Goal: Task Accomplishment & Management: Complete application form

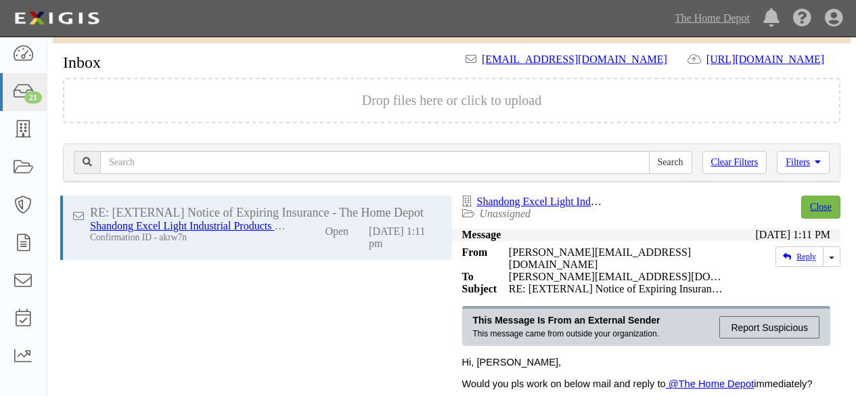
scroll to position [107, 0]
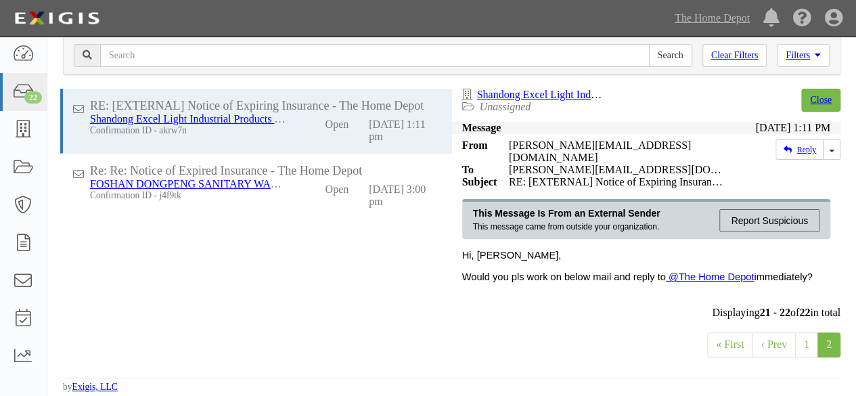
scroll to position [107, 0]
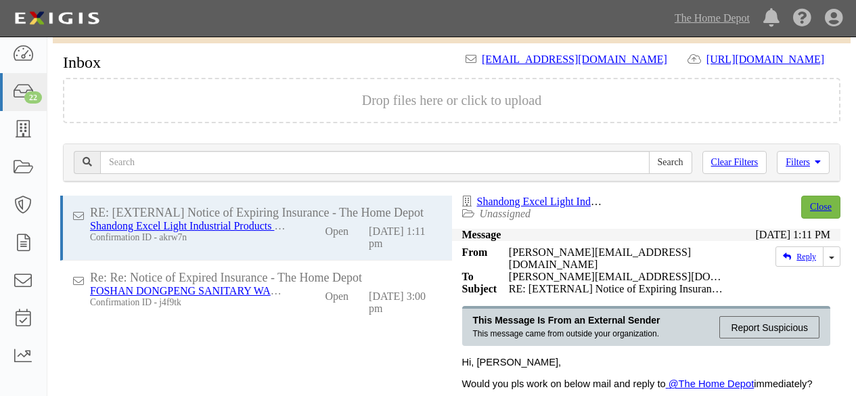
scroll to position [107, 0]
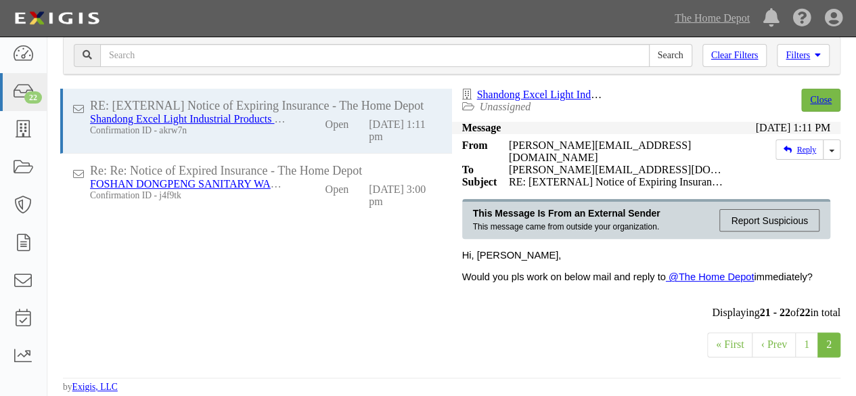
scroll to position [107, 0]
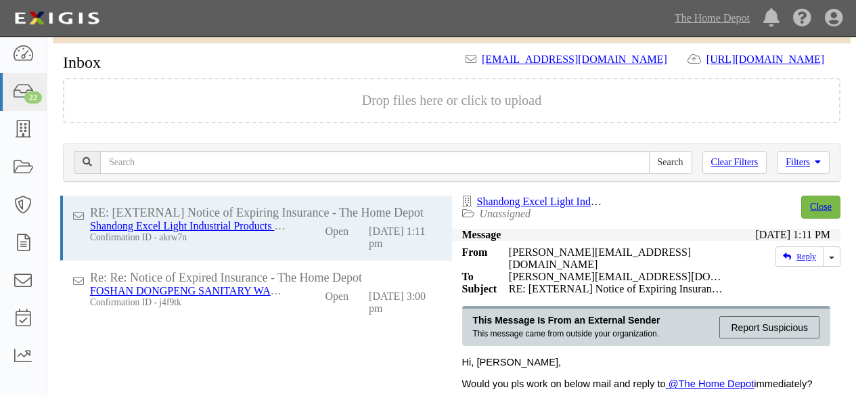
scroll to position [107, 0]
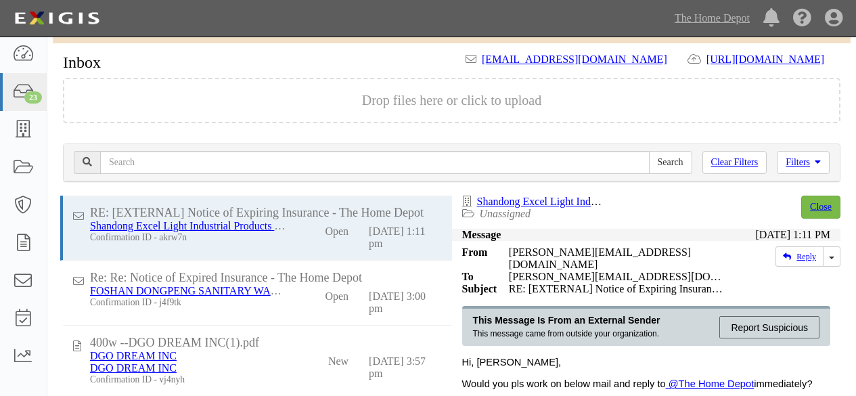
scroll to position [107, 0]
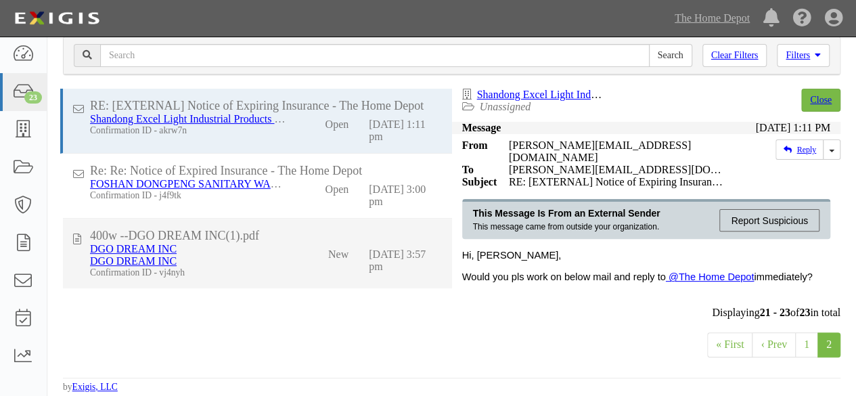
drag, startPoint x: 282, startPoint y: 261, endPoint x: 357, endPoint y: 208, distance: 91.4
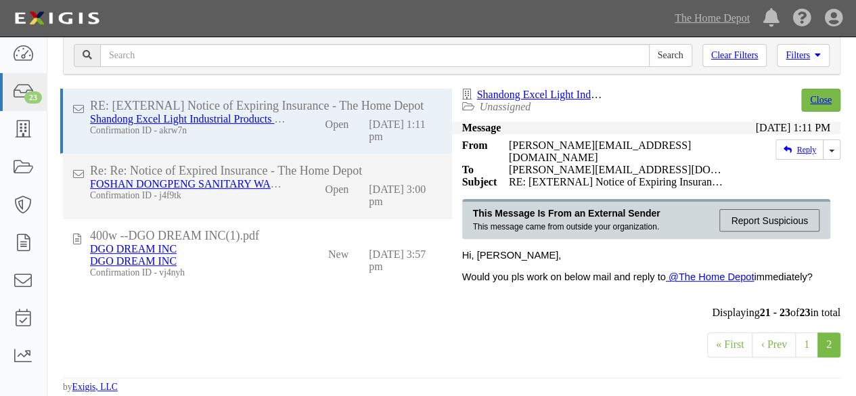
click at [283, 260] on div "DGO DREAM INC DGO DREAM INC Confirmation ID - vj4nyh" at bounding box center [188, 260] width 217 height 35
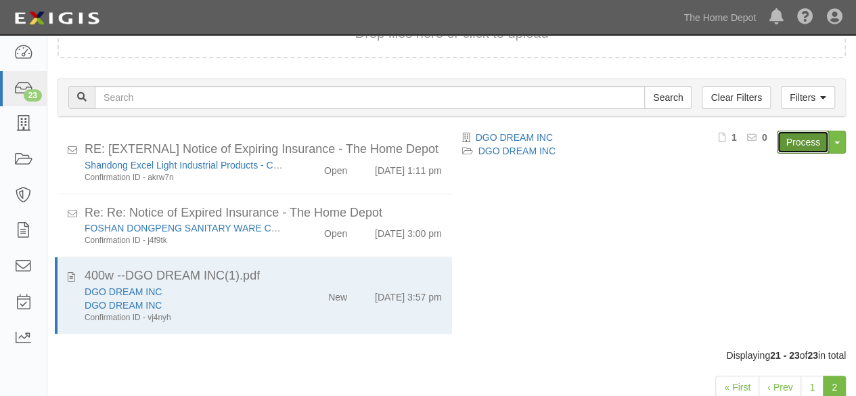
click at [818, 152] on link "Process" at bounding box center [803, 142] width 52 height 23
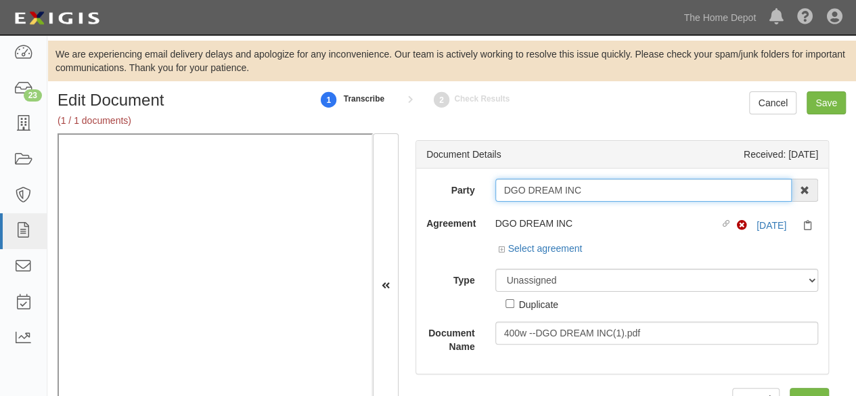
click at [585, 193] on input "DGO DREAM INC" at bounding box center [643, 190] width 297 height 23
type input "DGO DREAM IN"
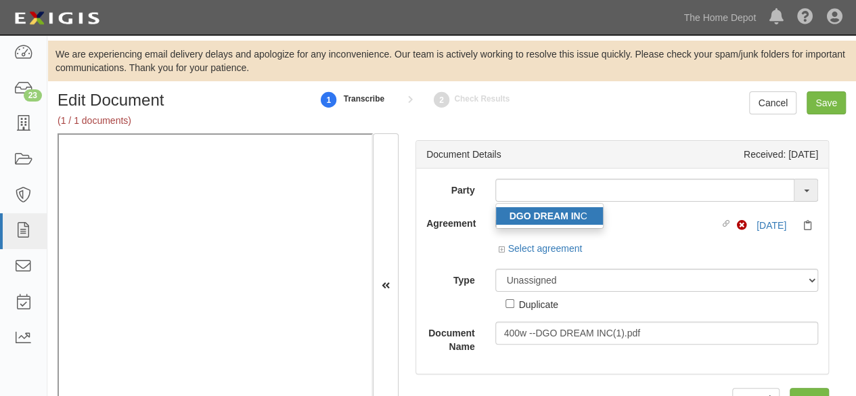
click at [565, 219] on strong "DGO DREAM IN" at bounding box center [545, 216] width 71 height 11
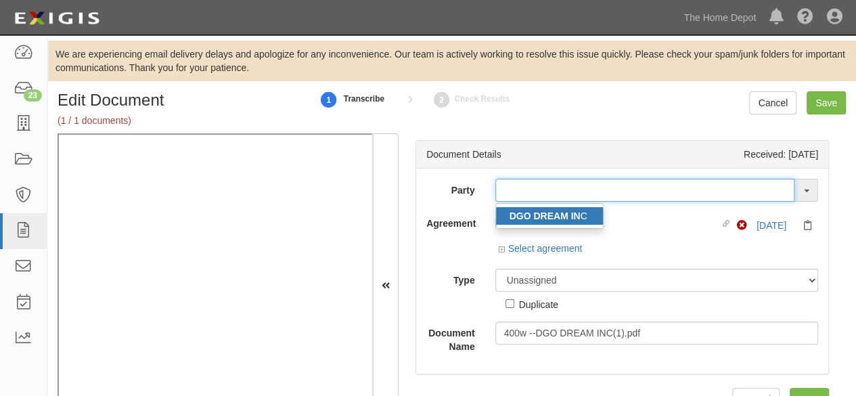
type input "DGO DREAM INC"
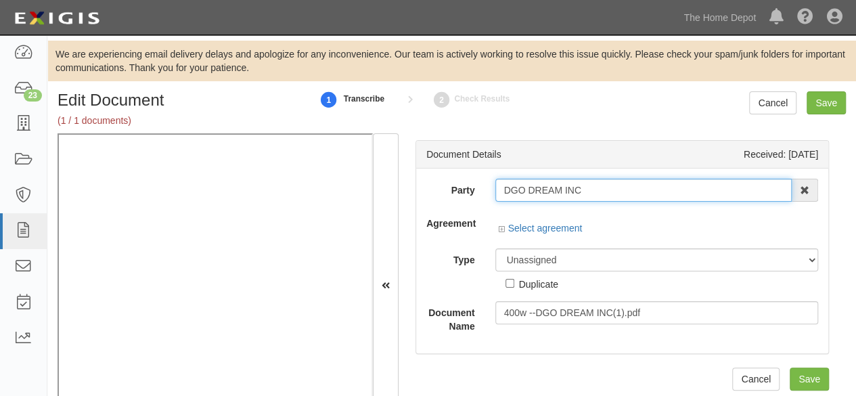
click at [527, 188] on input "DGO DREAM INC" at bounding box center [643, 190] width 297 height 23
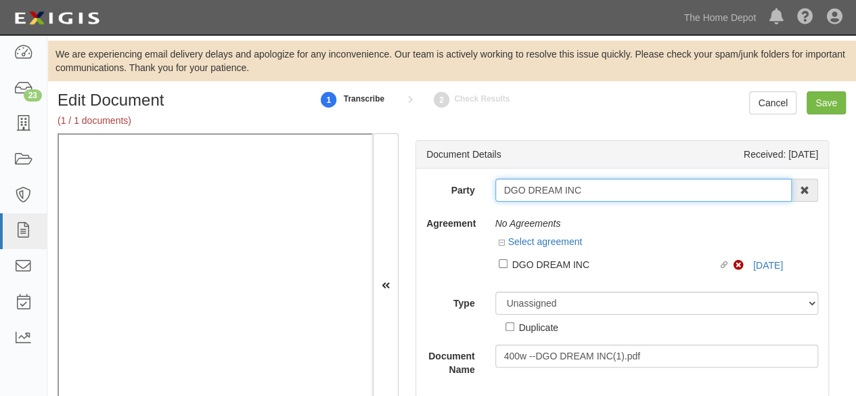
click at [527, 188] on input "DGO DREAM INC" at bounding box center [643, 190] width 297 height 23
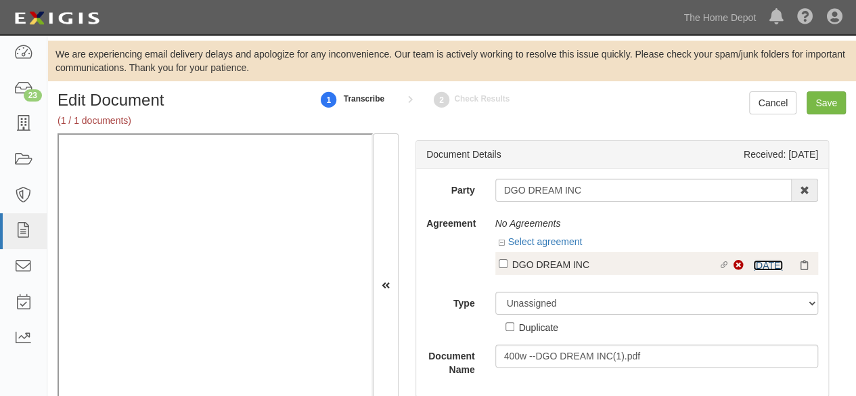
click at [749, 259] on div "Non-Compliant 8/24/26" at bounding box center [774, 266] width 81 height 14
click at [753, 261] on link "8/24/26" at bounding box center [768, 265] width 30 height 11
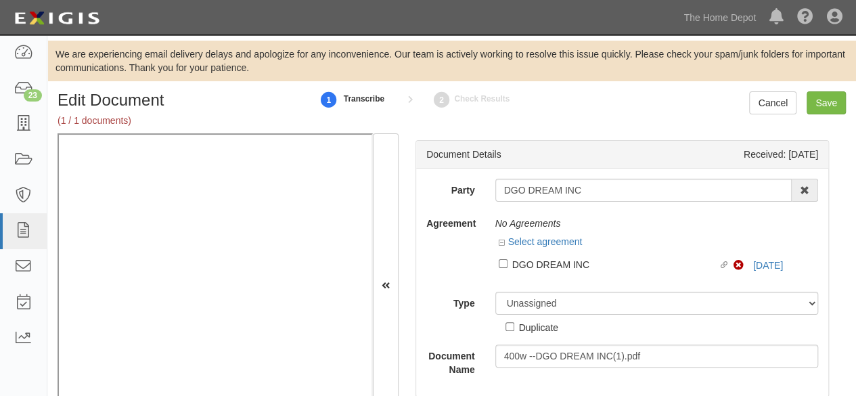
click at [540, 266] on div "DGO DREAM INC" at bounding box center [615, 264] width 206 height 15
click at [508, 266] on input "Linked agreement DGO DREAM INC Linked agreement" at bounding box center [503, 263] width 9 height 9
checkbox input "true"
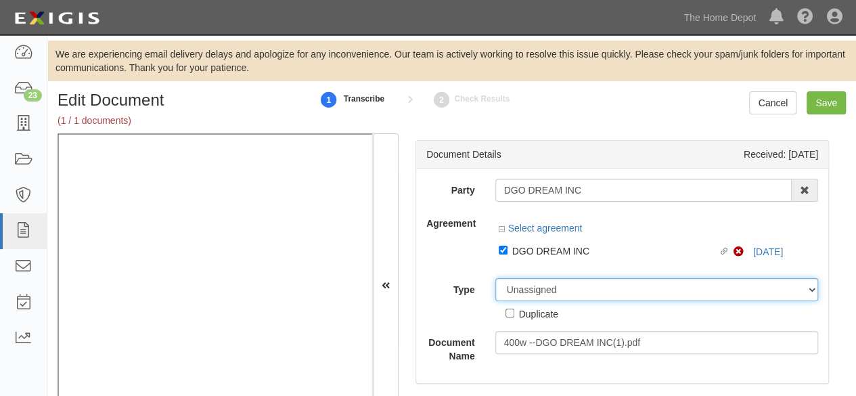
click at [527, 284] on select "Unassigned Binder Cancellation Notice Certificate Contract Endorsement Insuranc…" at bounding box center [657, 289] width 324 height 23
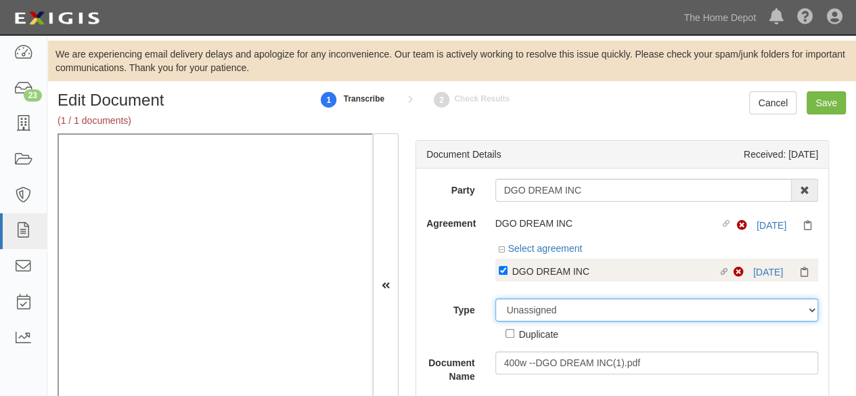
select select "CertificateDetail"
click at [495, 299] on select "Unassigned Binder Cancellation Notice Certificate Contract Endorsement Insuranc…" at bounding box center [657, 310] width 324 height 23
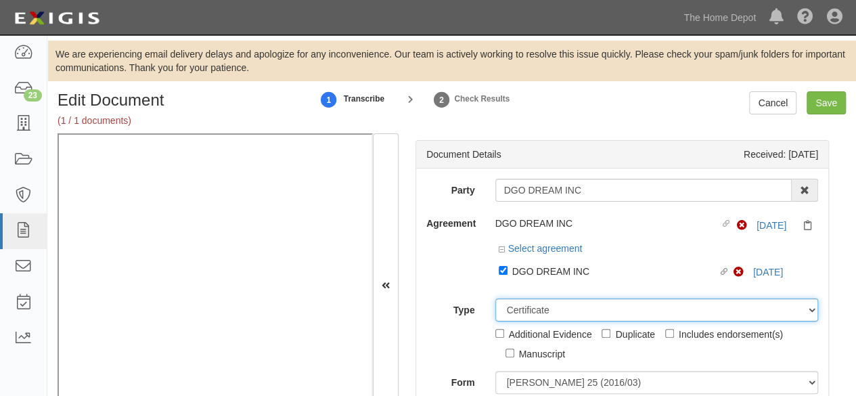
scroll to position [8, 0]
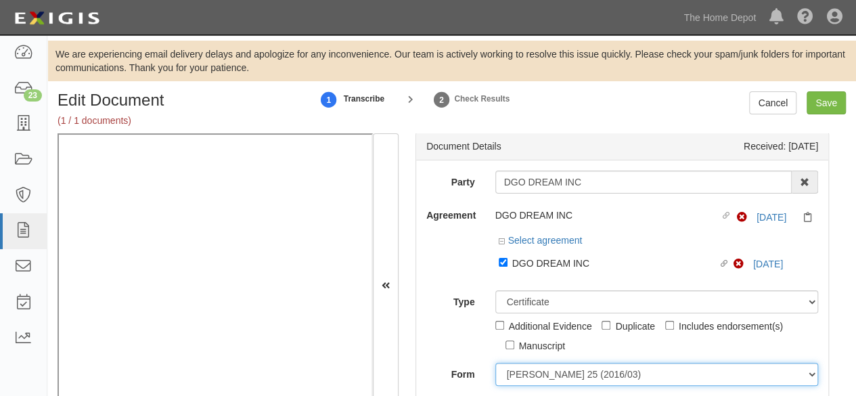
drag, startPoint x: 521, startPoint y: 374, endPoint x: 525, endPoint y: 364, distance: 10.7
click at [523, 370] on select "ACORD 25 (2016/03) ACORD 101 ACORD 855 NY (2014/05) General" at bounding box center [657, 374] width 324 height 23
select select "GeneralFormDetail"
click at [495, 363] on select "ACORD 25 (2016/03) ACORD 101 ACORD 855 NY (2014/05) General" at bounding box center [657, 374] width 324 height 23
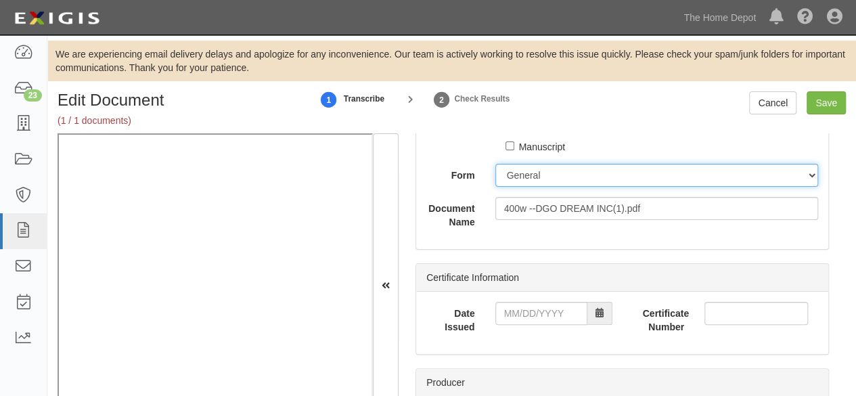
scroll to position [211, 0]
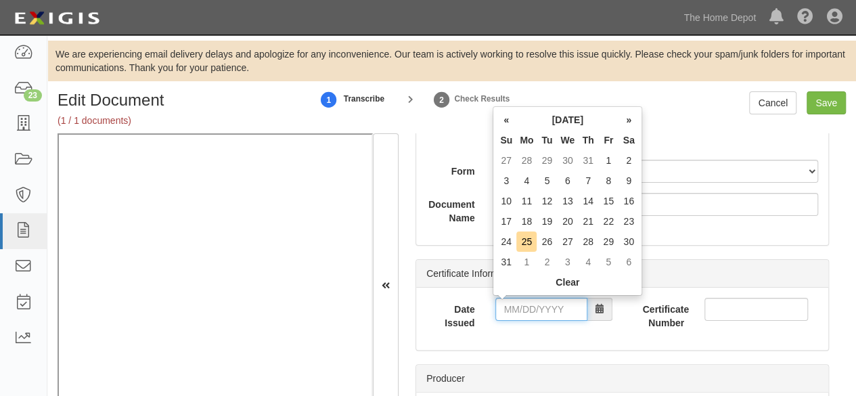
click at [532, 311] on input "Date Issued" at bounding box center [541, 309] width 92 height 23
type input "08/19/2025"
click at [551, 221] on td "19" at bounding box center [547, 221] width 20 height 20
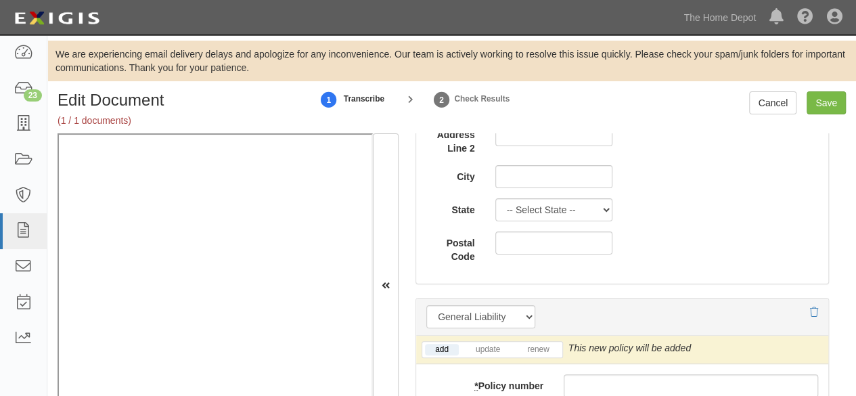
scroll to position [1091, 0]
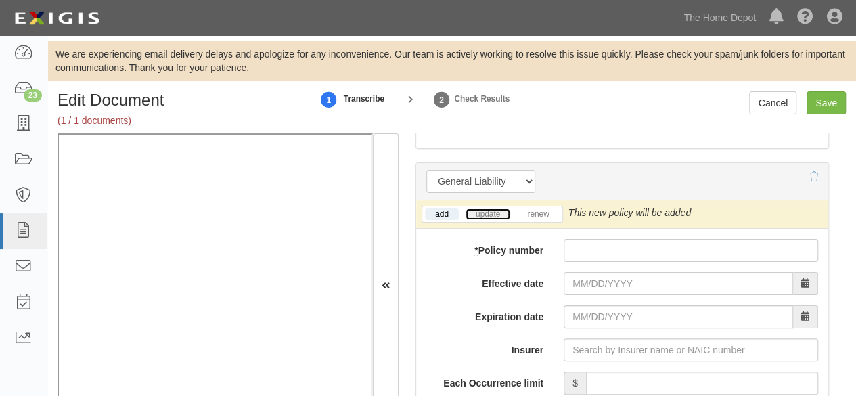
drag, startPoint x: 482, startPoint y: 214, endPoint x: 366, endPoint y: 240, distance: 119.4
click at [482, 213] on link "update" at bounding box center [488, 214] width 45 height 12
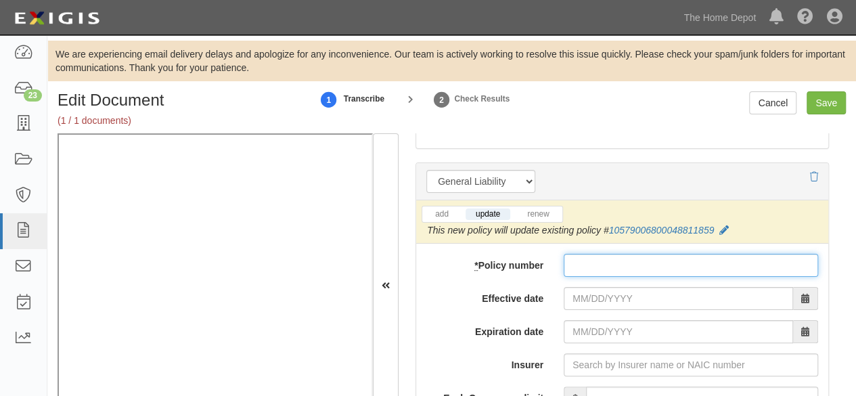
click at [582, 261] on input "* Policy number" at bounding box center [691, 265] width 255 height 23
paste input "10579006800051389750"
type input "10579006800051389750"
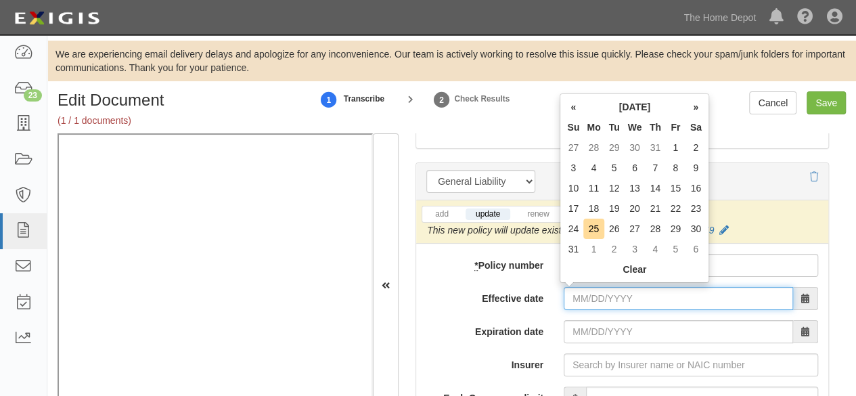
click at [574, 293] on input "Effective date" at bounding box center [678, 298] width 229 height 23
type input "09/01/2025"
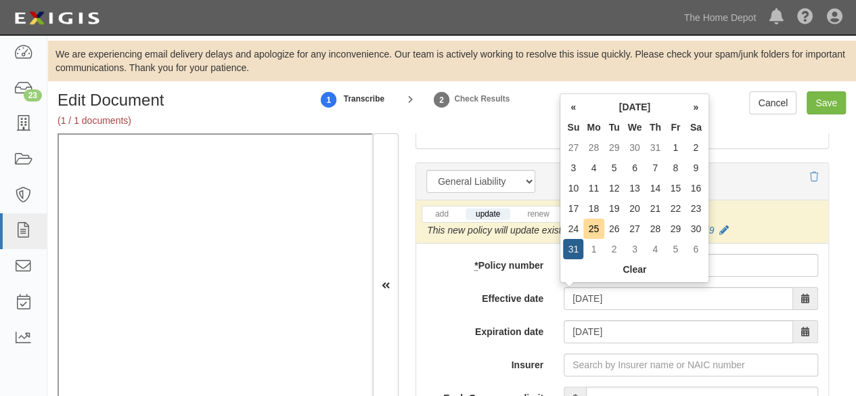
drag, startPoint x: 591, startPoint y: 248, endPoint x: 501, endPoint y: 298, distance: 102.7
click at [587, 252] on td "1" at bounding box center [593, 249] width 20 height 20
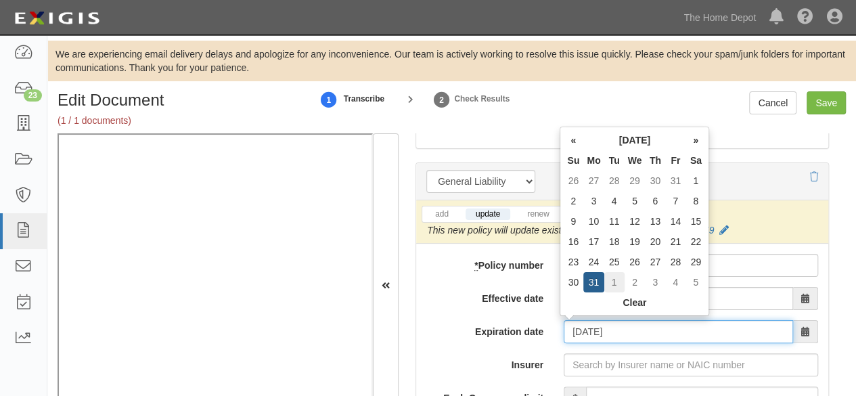
drag, startPoint x: 588, startPoint y: 327, endPoint x: 621, endPoint y: 286, distance: 52.9
click at [588, 327] on input "09/01/2026" at bounding box center [678, 331] width 229 height 23
click at [593, 278] on td "31" at bounding box center [593, 282] width 20 height 20
type input "08/31/2026"
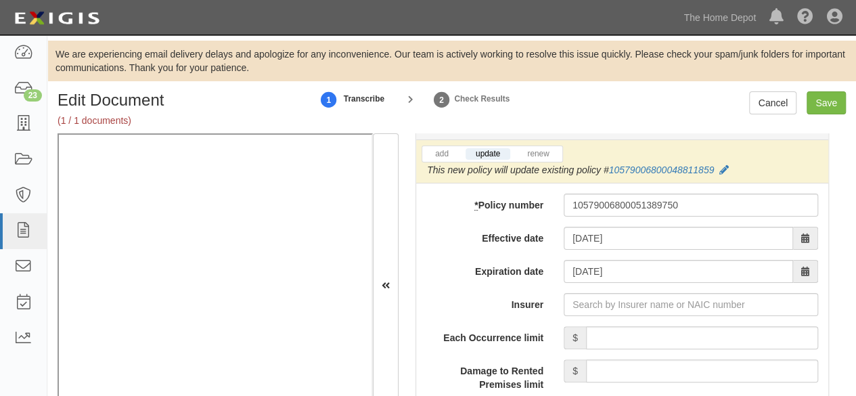
scroll to position [1227, 0]
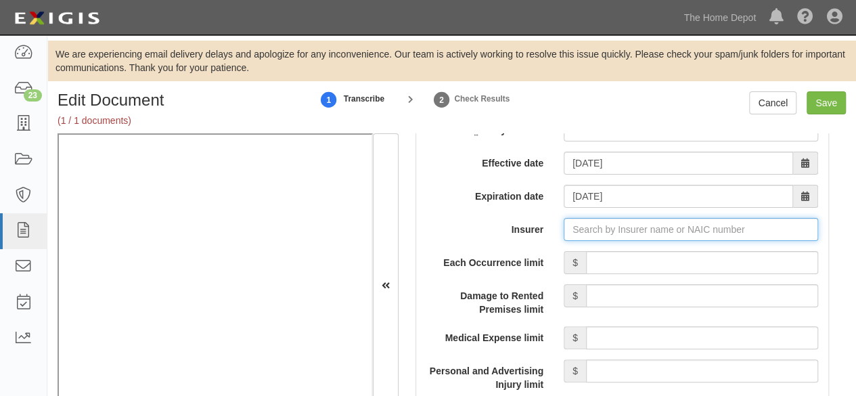
click at [643, 232] on input "Insurer" at bounding box center [691, 229] width 255 height 23
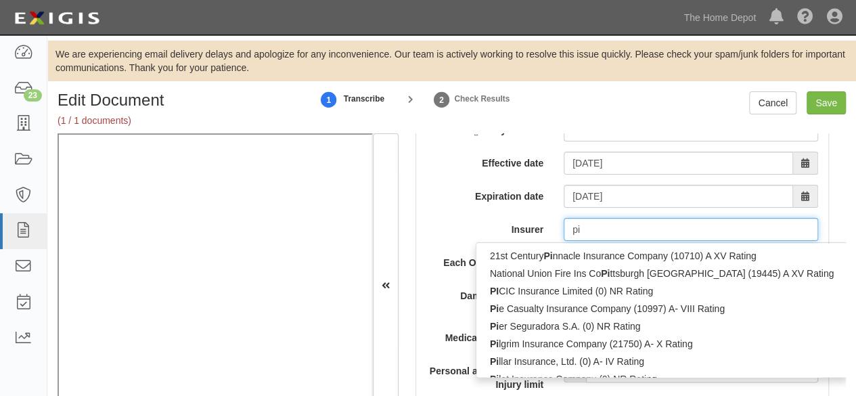
type input "pin"
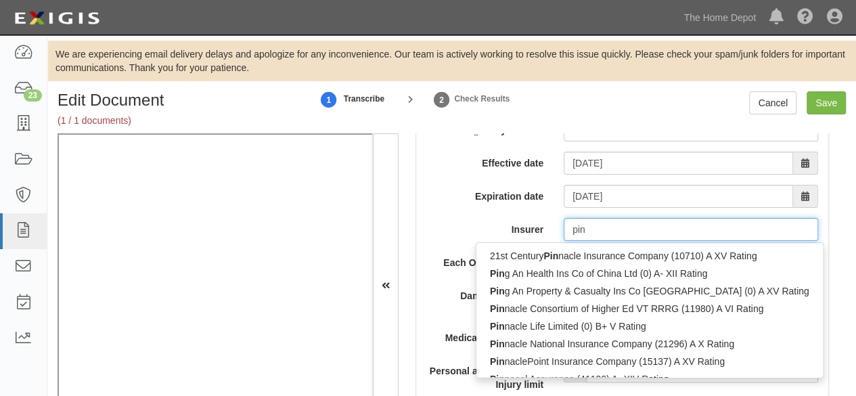
type input "ping An Health Ins Co of China Ltd (0) A- XII Rating"
type input "ping"
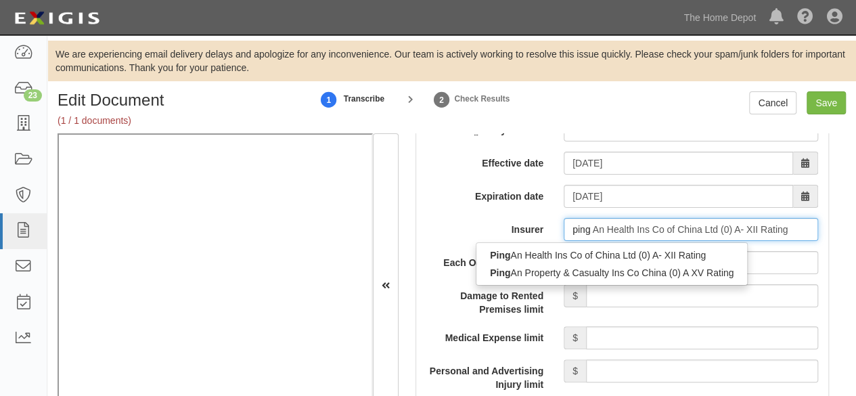
drag, startPoint x: 619, startPoint y: 270, endPoint x: 640, endPoint y: 269, distance: 21.7
click at [619, 270] on div "Ping An Property & Casualty Ins Co China (0) A XV Rating" at bounding box center [612, 273] width 271 height 18
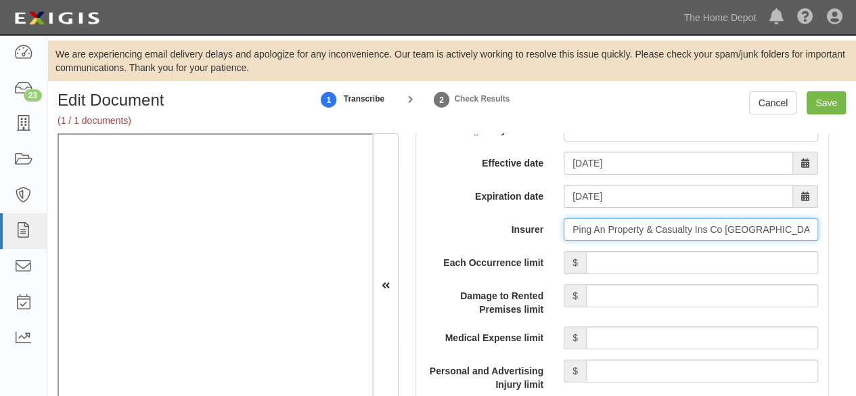
type input "Ping An Property & Casualty Ins Co China (0) A XV Rating"
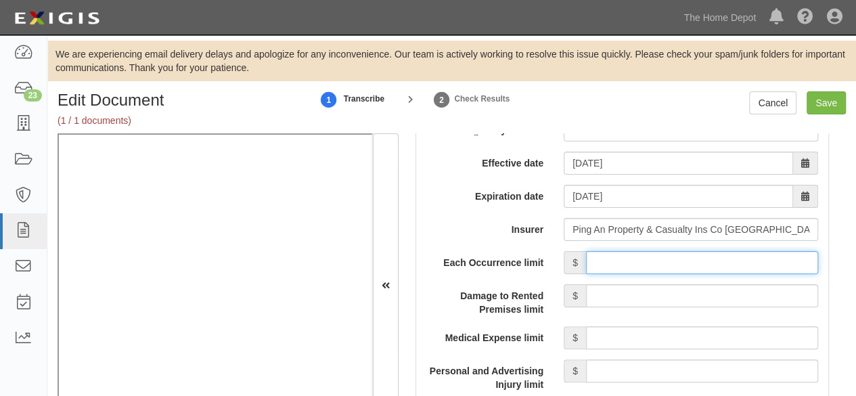
click at [671, 259] on input "Each Occurrence limit" at bounding box center [702, 262] width 232 height 23
type input "4,000,000"
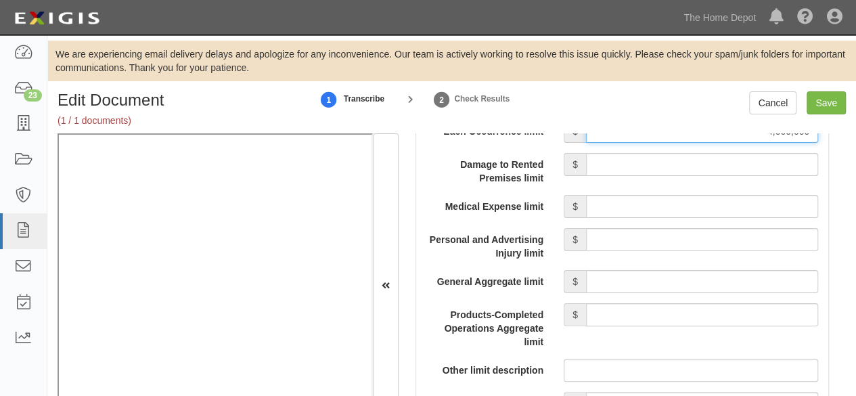
scroll to position [1362, 0]
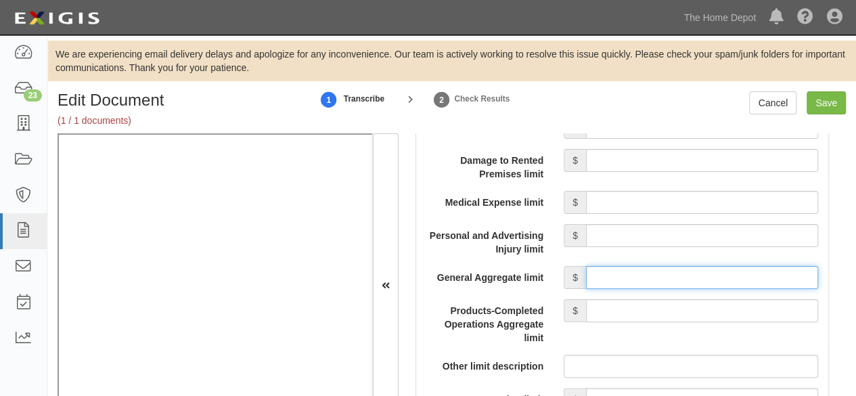
click at [627, 274] on input "General Aggregate limit" at bounding box center [702, 277] width 232 height 23
type input "4,000,000"
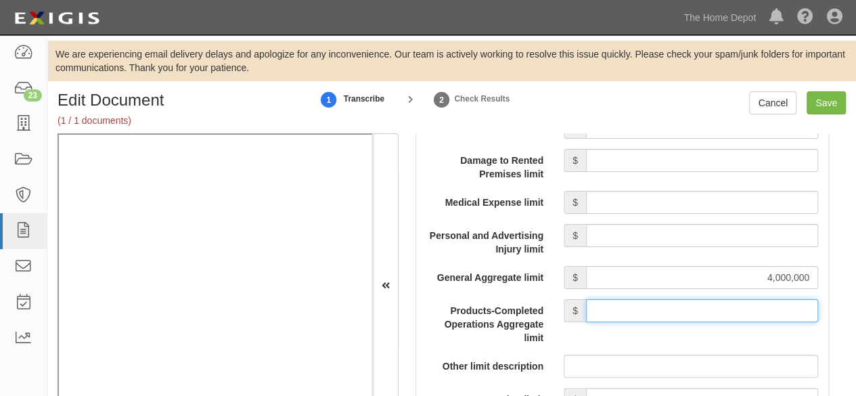
drag, startPoint x: 632, startPoint y: 309, endPoint x: 638, endPoint y: 293, distance: 17.1
type input "4,000,000"
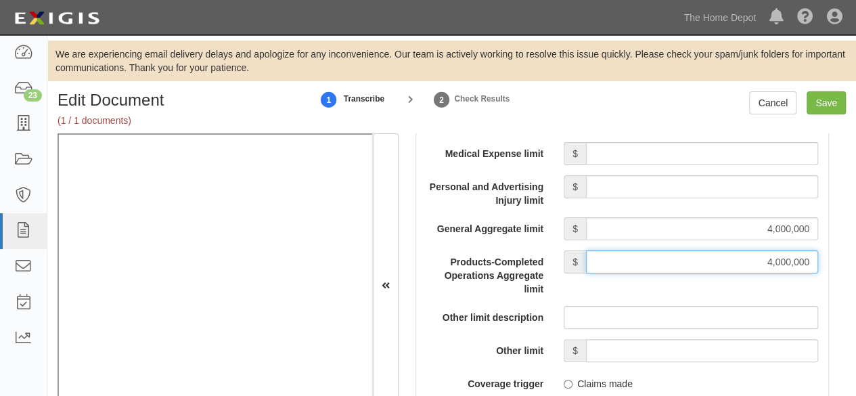
scroll to position [1430, 0]
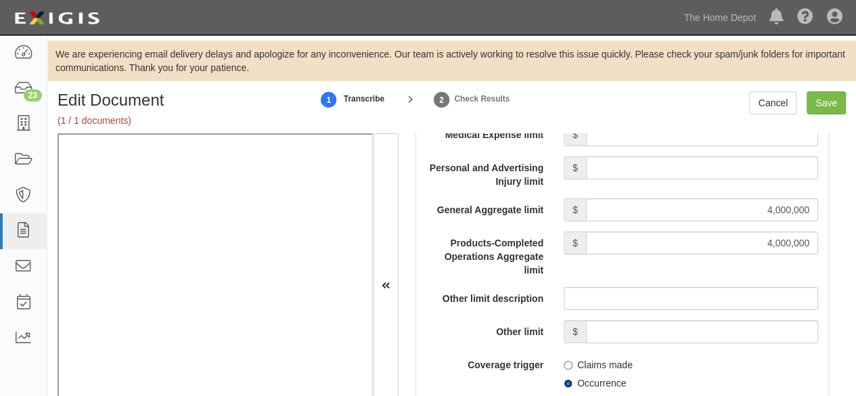
drag, startPoint x: 565, startPoint y: 380, endPoint x: 577, endPoint y: 356, distance: 26.6
click at [567, 379] on input "Occurrence" at bounding box center [568, 383] width 9 height 9
radio input "true"
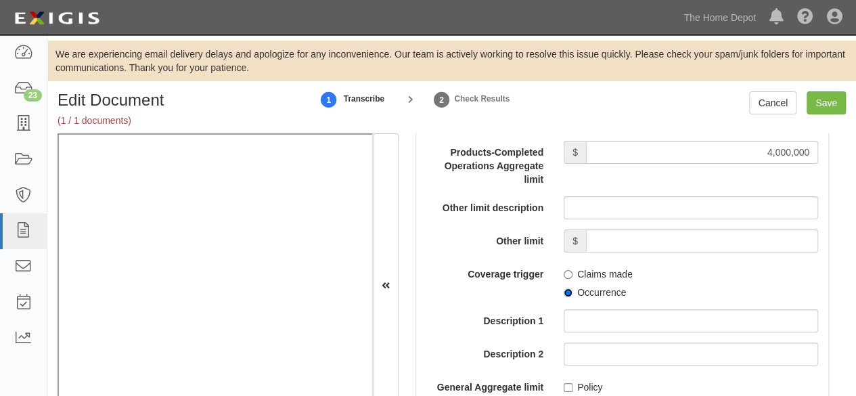
scroll to position [1565, 0]
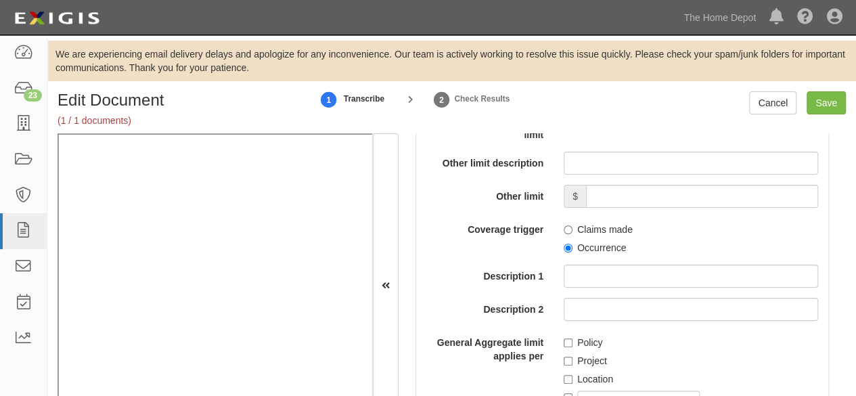
drag, startPoint x: 570, startPoint y: 332, endPoint x: 563, endPoint y: 317, distance: 17.0
click at [570, 331] on div "Policy" at bounding box center [691, 340] width 255 height 18
click at [834, 108] on input "Save" at bounding box center [826, 102] width 39 height 23
type input "4000000"
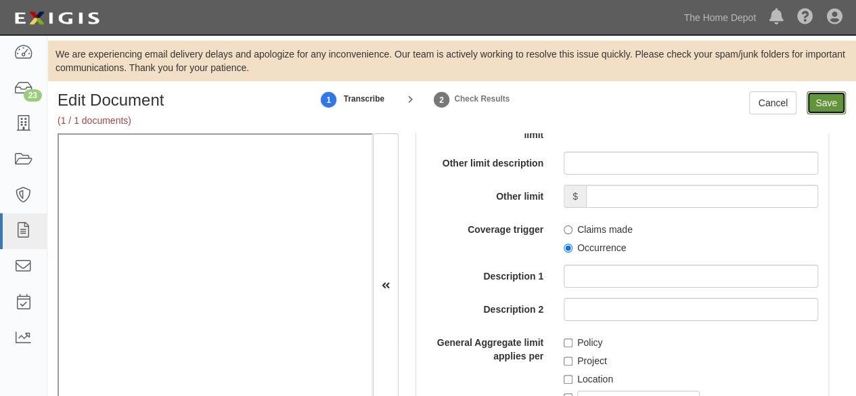
type input "4000000"
click at [564, 339] on input "Policy" at bounding box center [568, 342] width 9 height 9
checkbox input "true"
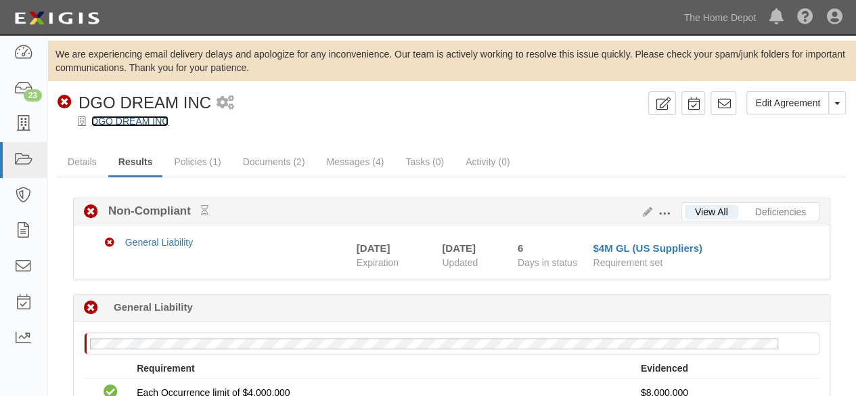
click at [150, 121] on link "DGO DREAM INC" at bounding box center [129, 121] width 77 height 11
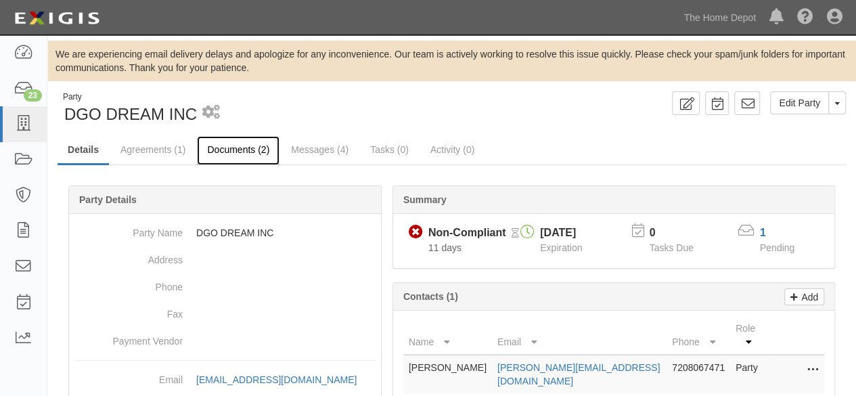
click at [230, 144] on link "Documents (2)" at bounding box center [238, 150] width 83 height 29
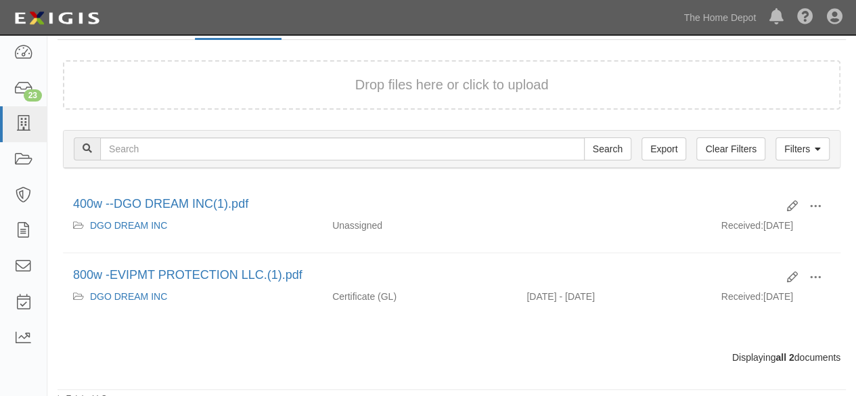
scroll to position [131, 0]
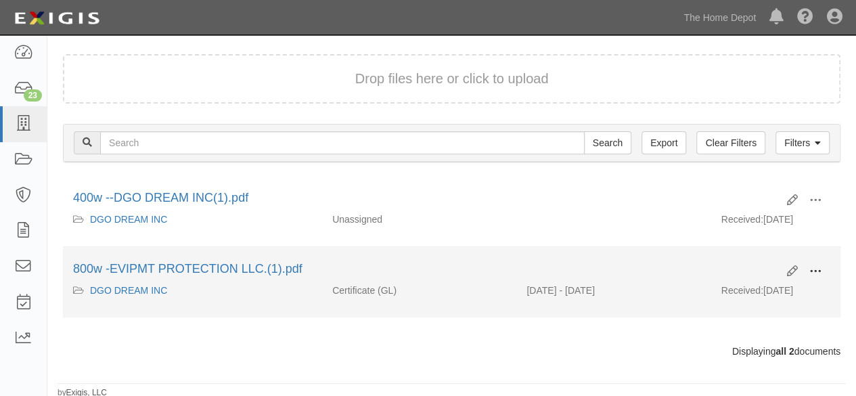
click at [817, 273] on span at bounding box center [816, 271] width 12 height 12
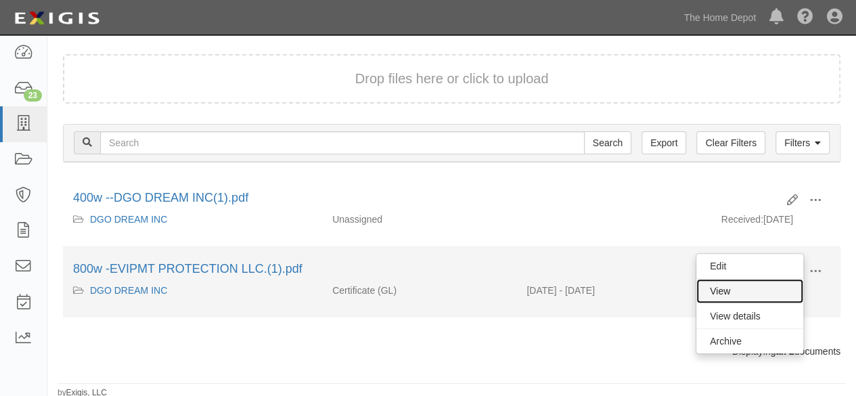
click at [789, 292] on link "View" at bounding box center [750, 291] width 107 height 24
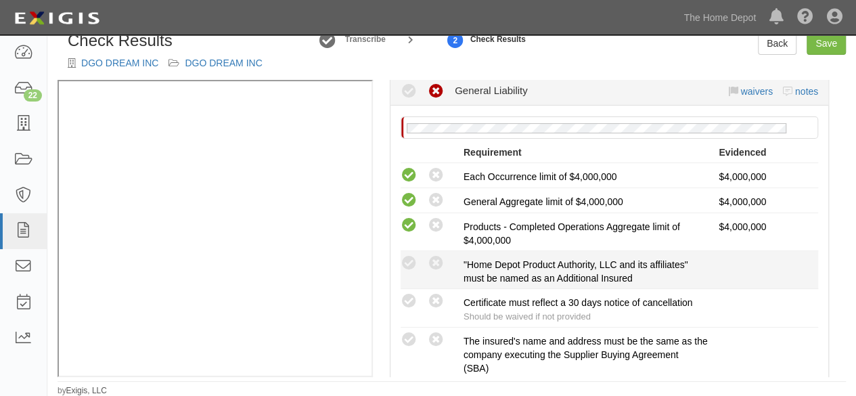
scroll to position [271, 0]
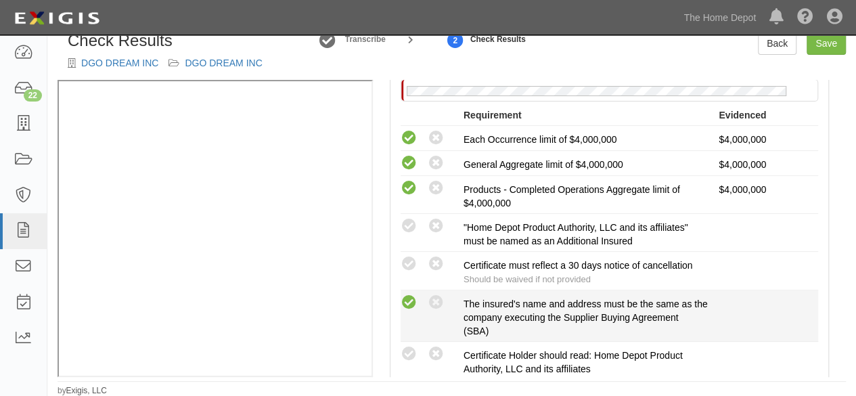
click at [408, 301] on icon at bounding box center [409, 302] width 17 height 17
radio input "true"
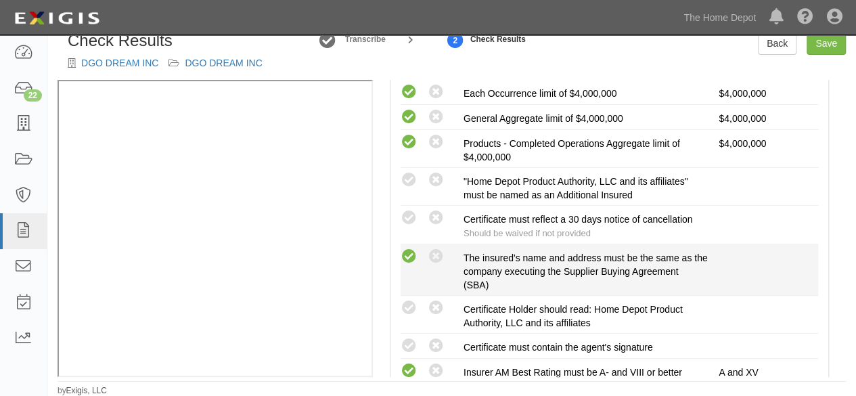
scroll to position [338, 0]
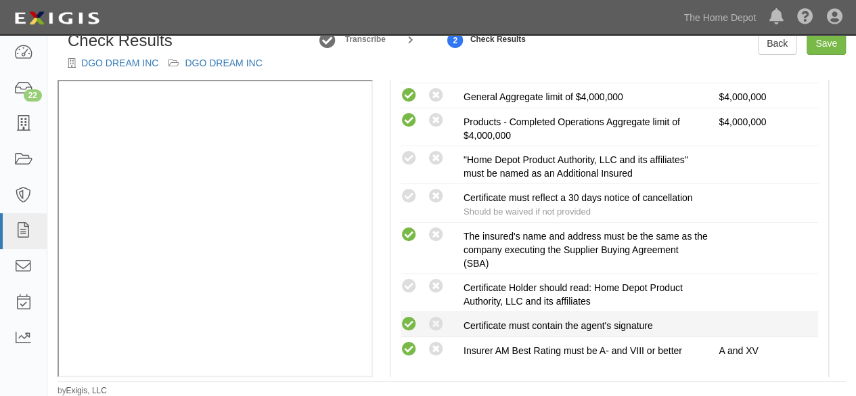
click at [410, 318] on icon at bounding box center [409, 324] width 17 height 17
radio input "true"
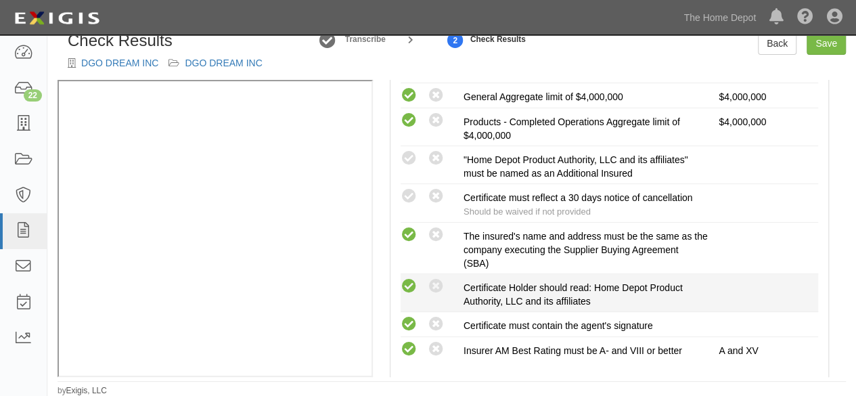
click at [411, 280] on icon at bounding box center [409, 286] width 17 height 17
radio input "true"
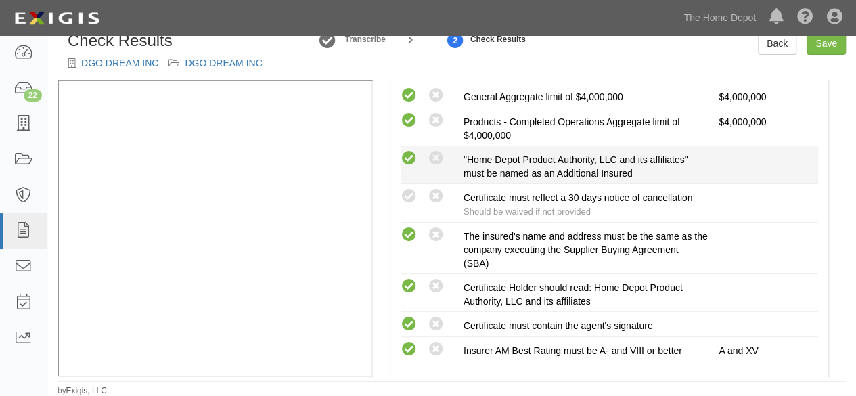
click at [412, 156] on icon at bounding box center [409, 158] width 17 height 17
radio input "true"
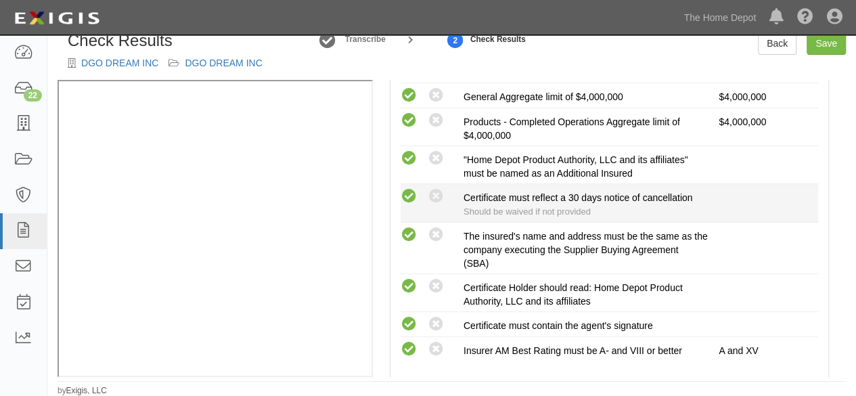
click at [408, 194] on icon at bounding box center [409, 196] width 17 height 17
radio input "true"
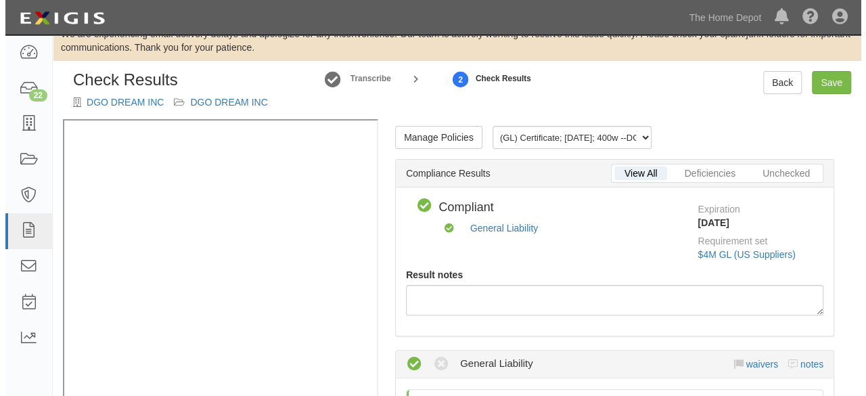
scroll to position [0, 0]
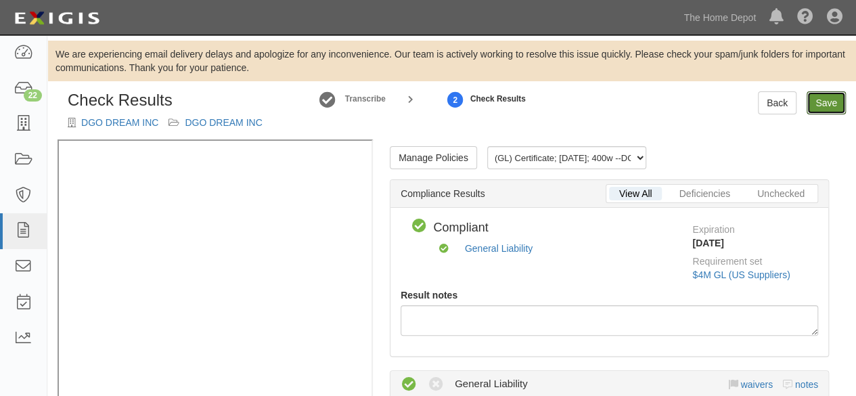
click at [823, 104] on link "Save" at bounding box center [826, 102] width 39 height 23
radio input "true"
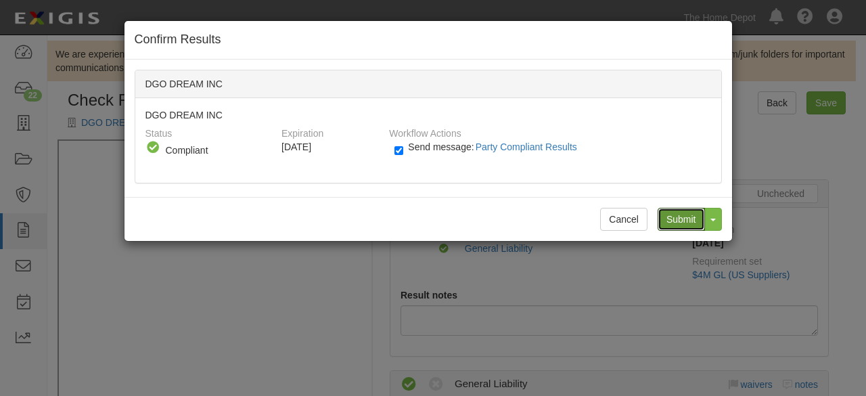
drag, startPoint x: 683, startPoint y: 219, endPoint x: 544, endPoint y: 163, distance: 149.7
click at [679, 216] on input "Submit" at bounding box center [681, 219] width 47 height 23
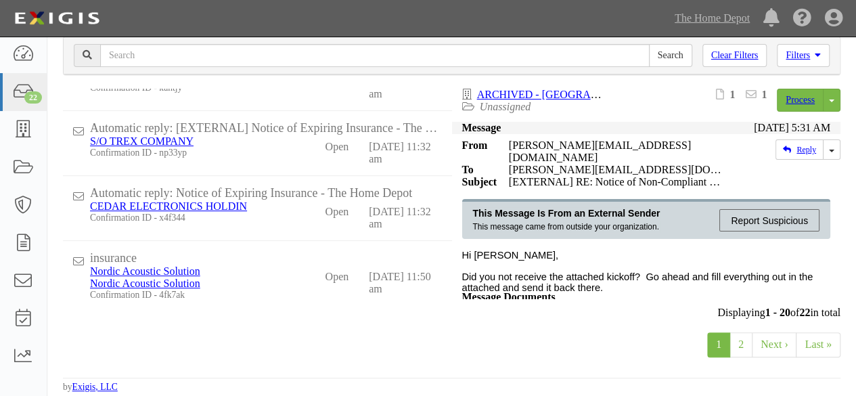
scroll to position [11, 0]
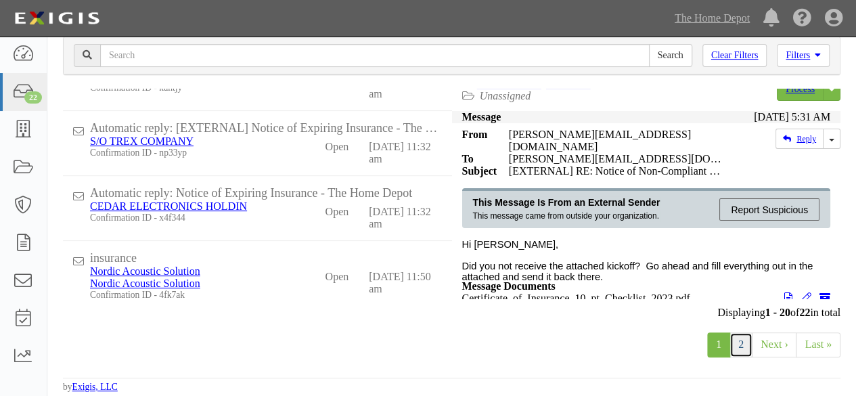
click at [741, 347] on link "2" at bounding box center [741, 344] width 23 height 25
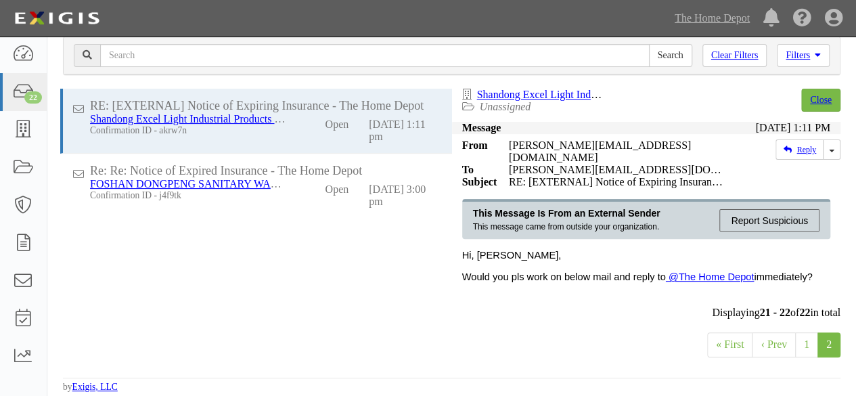
scroll to position [107, 0]
